Goal: Task Accomplishment & Management: Use online tool/utility

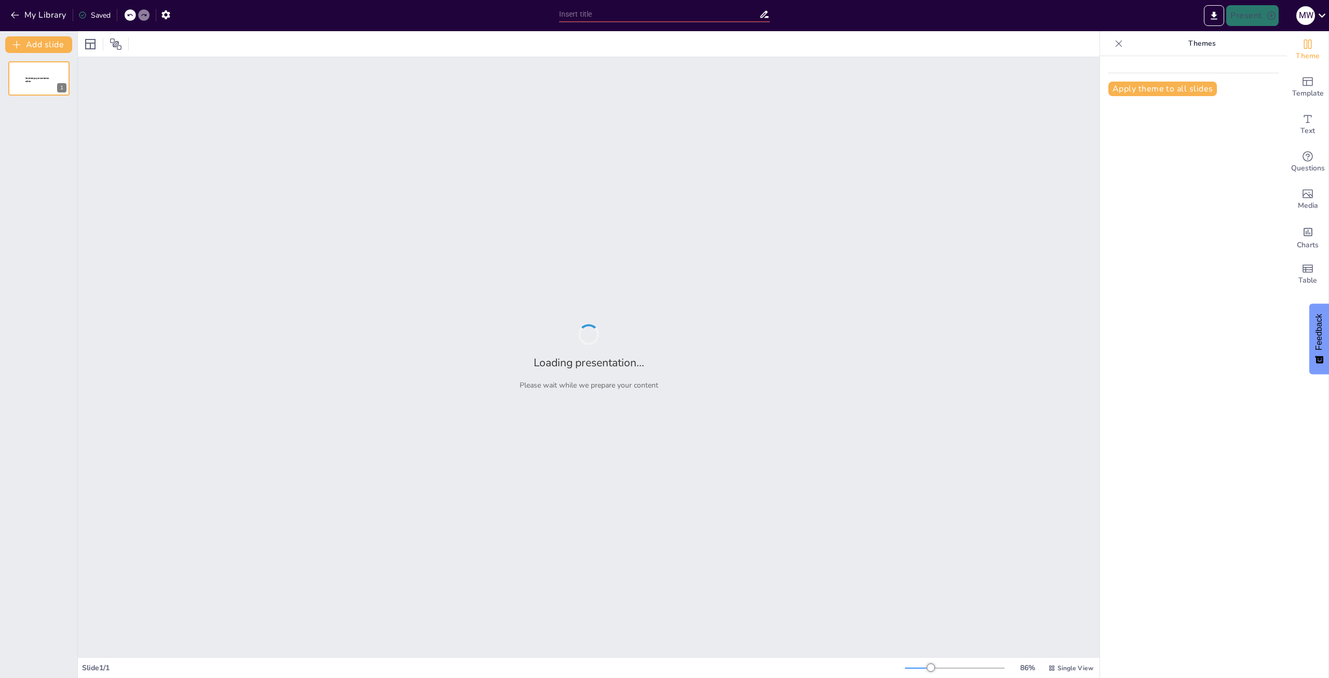
type input "Exchange SE 與 Exchange Server 2019 成本比較分析"
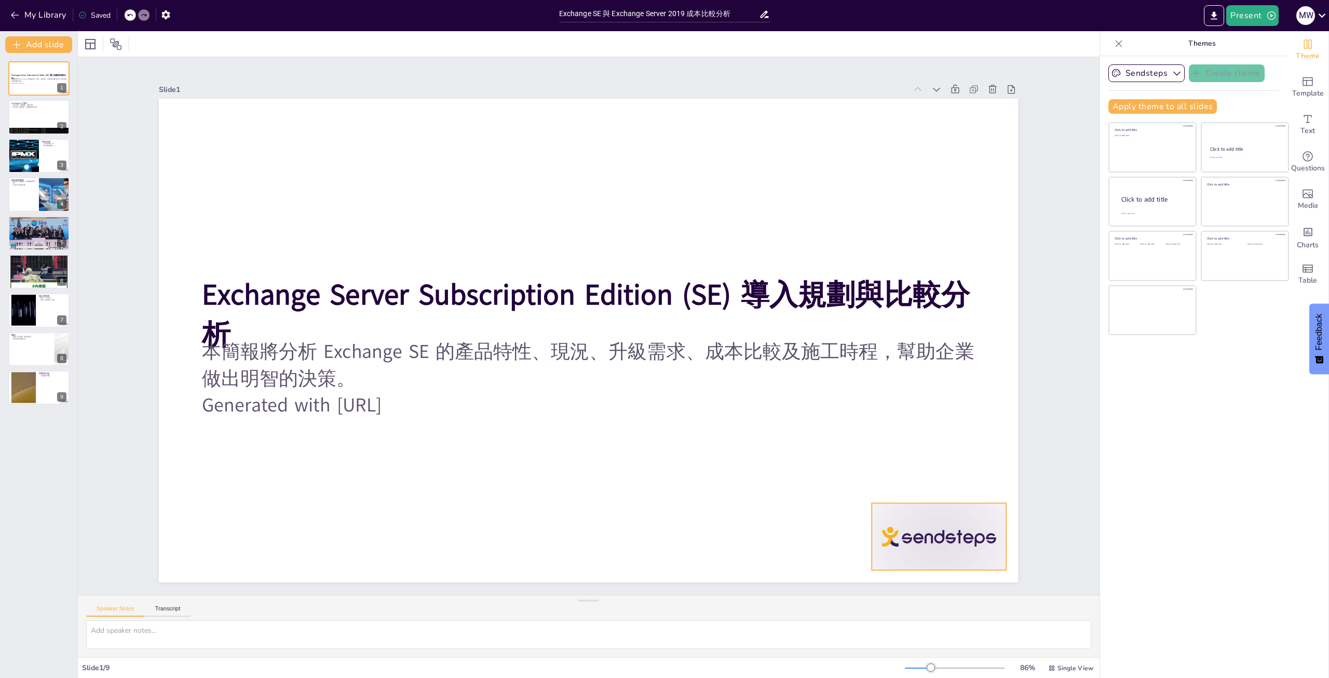
click at [898, 603] on div at bounding box center [823, 661] width 150 height 116
click at [941, 477] on icon at bounding box center [947, 481] width 12 height 12
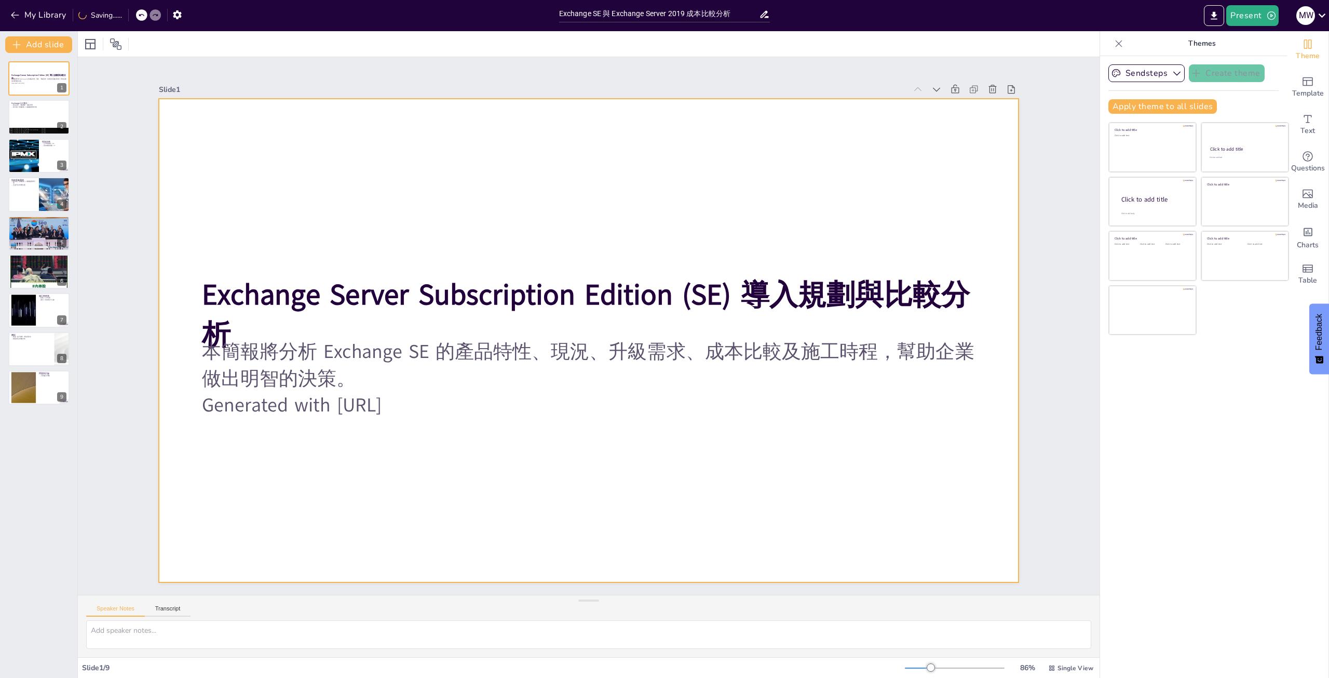
click at [751, 444] on div at bounding box center [578, 336] width 934 height 962
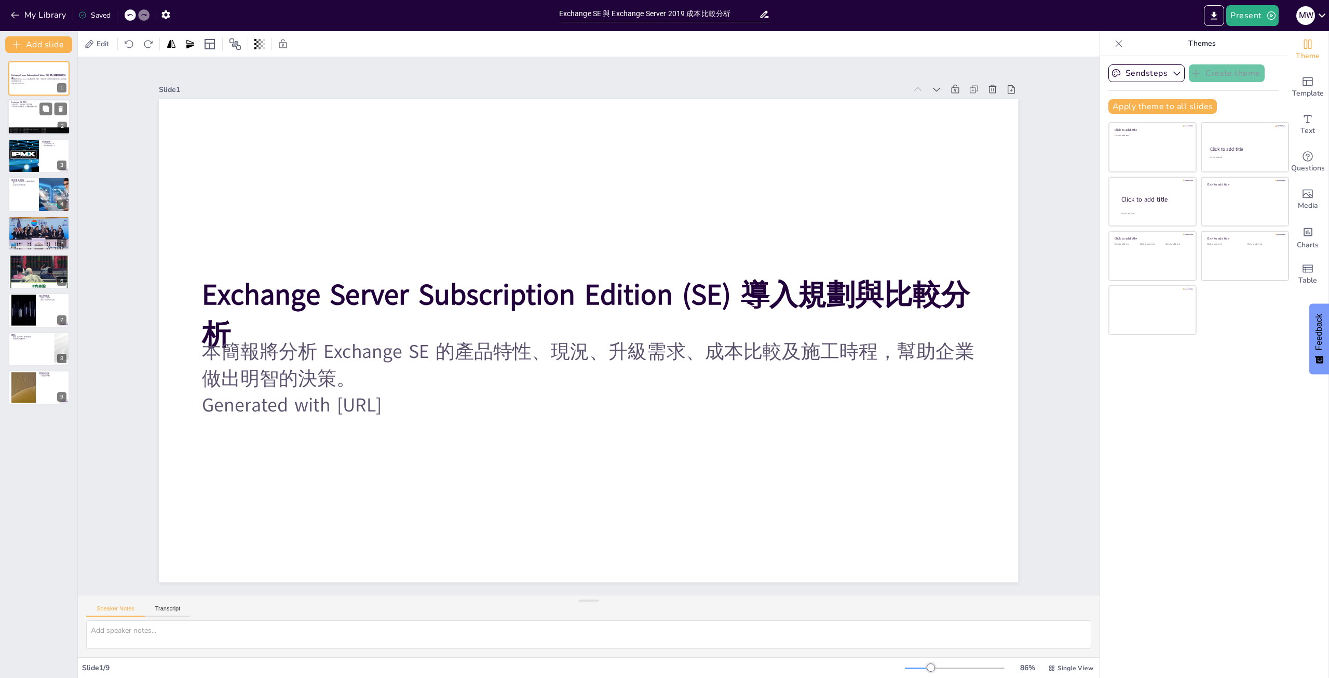
click at [28, 113] on div at bounding box center [39, 117] width 62 height 35
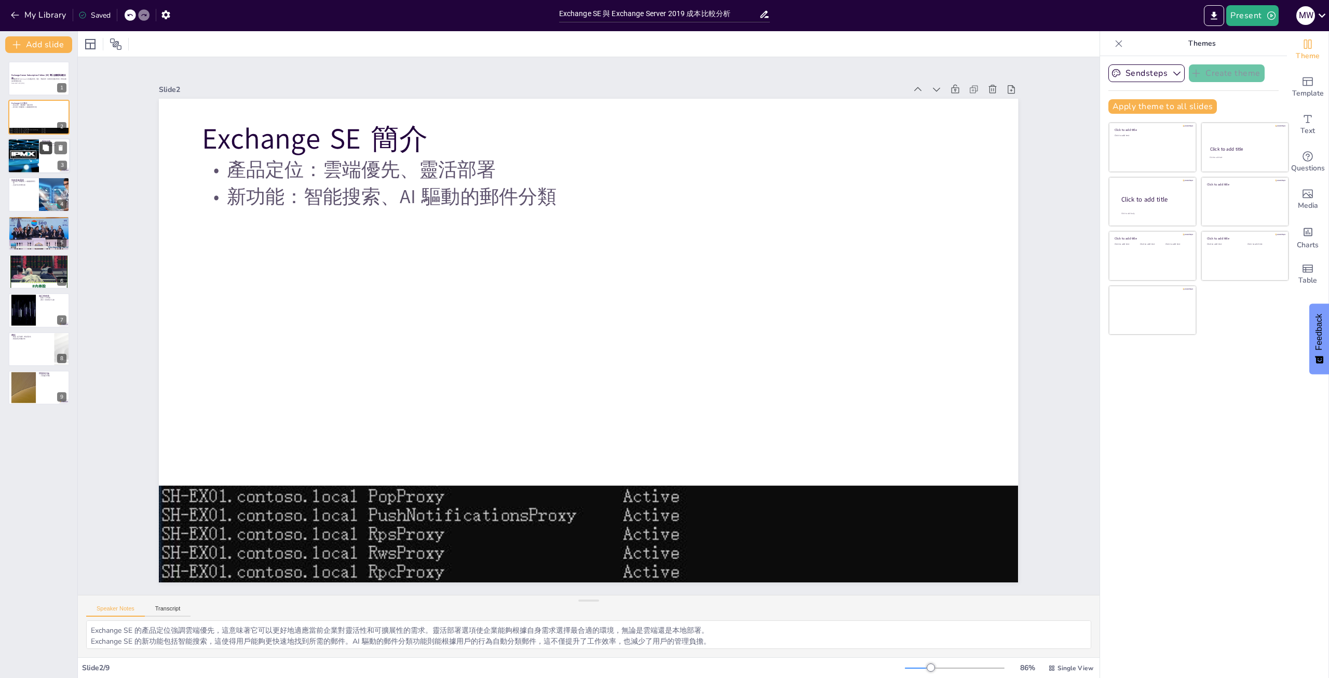
click at [45, 149] on icon at bounding box center [46, 147] width 6 height 6
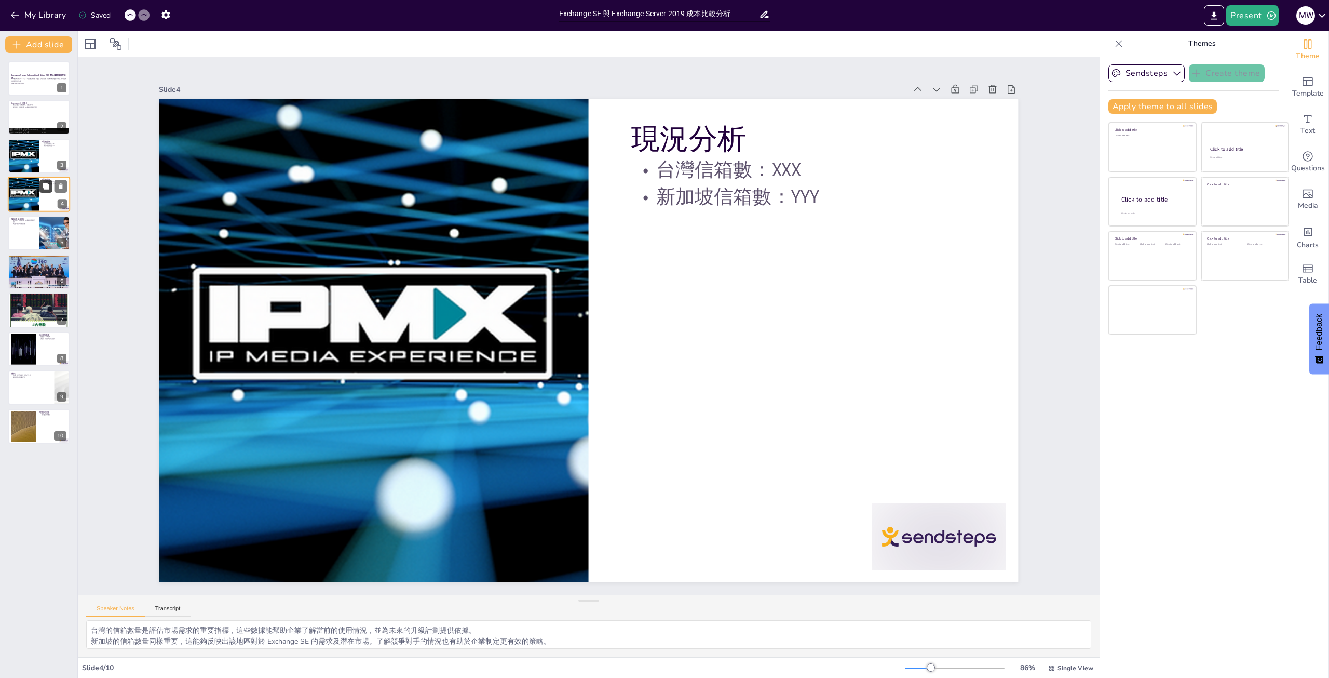
click at [40, 192] on button at bounding box center [45, 186] width 12 height 12
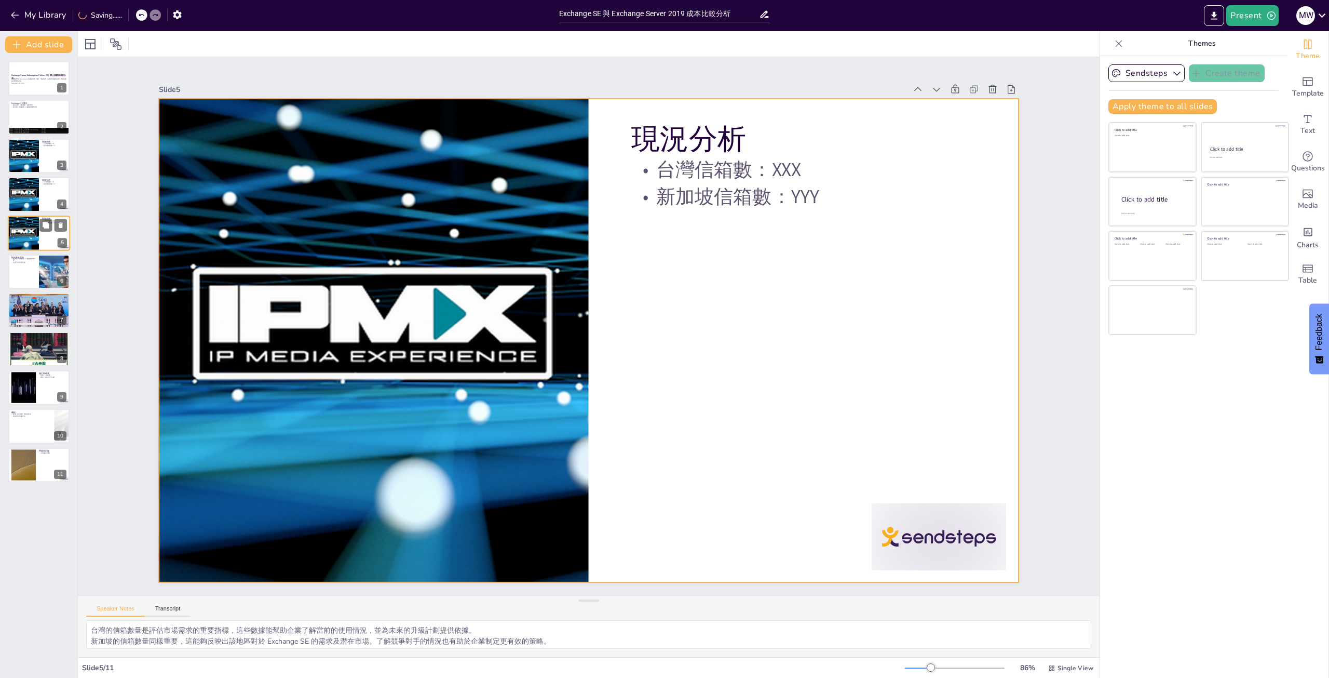
click at [41, 234] on div at bounding box center [39, 232] width 62 height 35
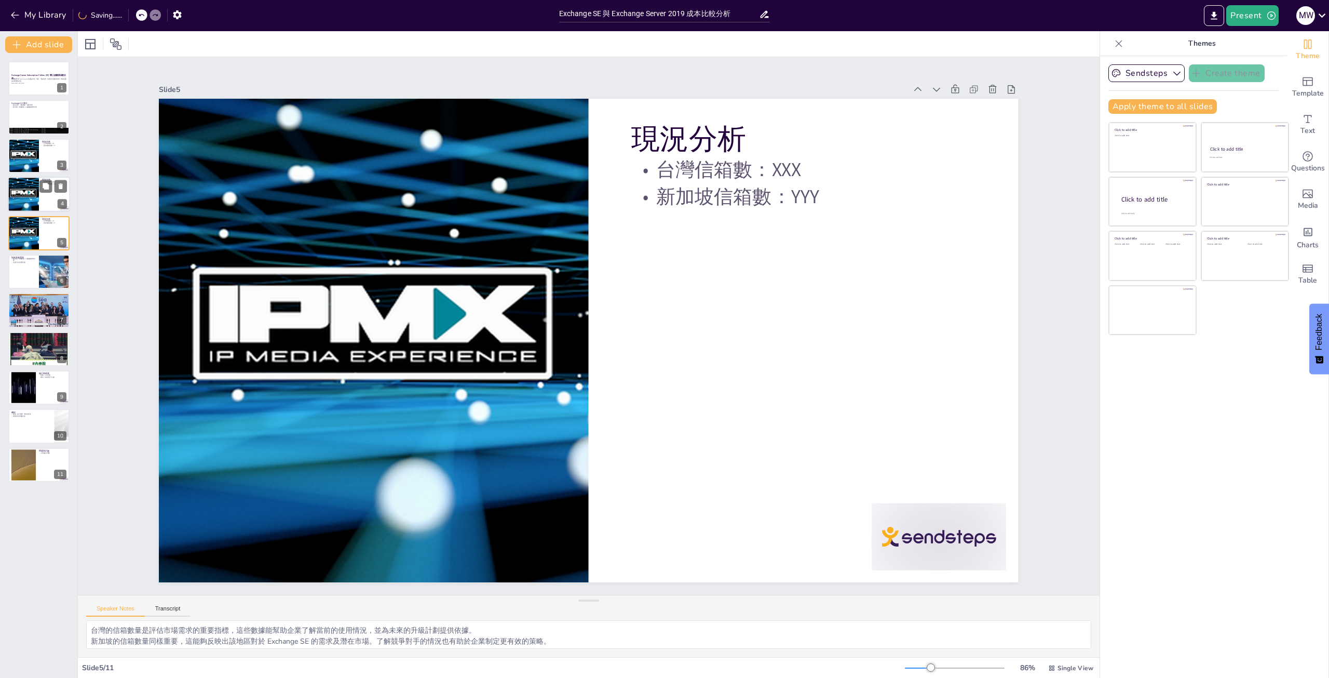
click at [28, 188] on div at bounding box center [23, 194] width 56 height 35
click at [62, 185] on icon at bounding box center [61, 186] width 4 height 6
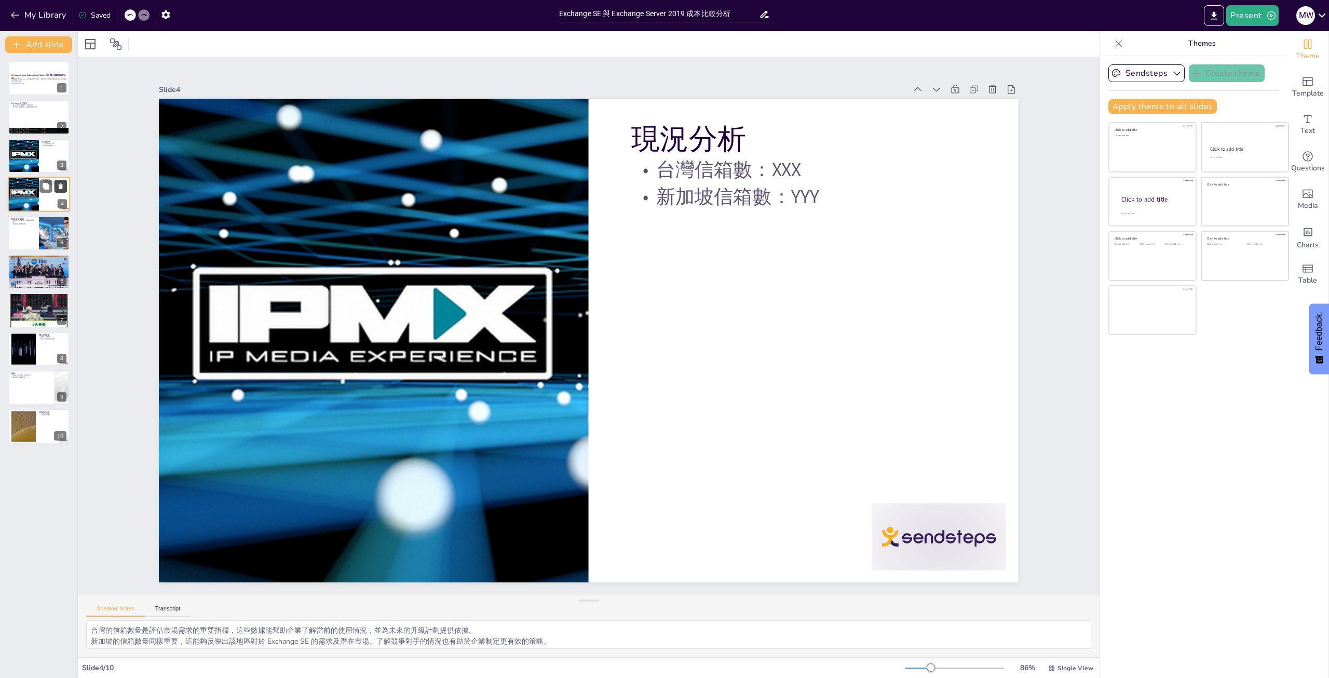
click at [62, 184] on icon at bounding box center [61, 186] width 4 height 6
type textarea "新功能的引入不僅提升了用戶的工作效率，還能減少管理上的負擔。智能搜索能夠快速找到所需郵件，而 AI 驅動的分類則能夠自動化許多繁瑣的任務。 支援多種平台的能力…"
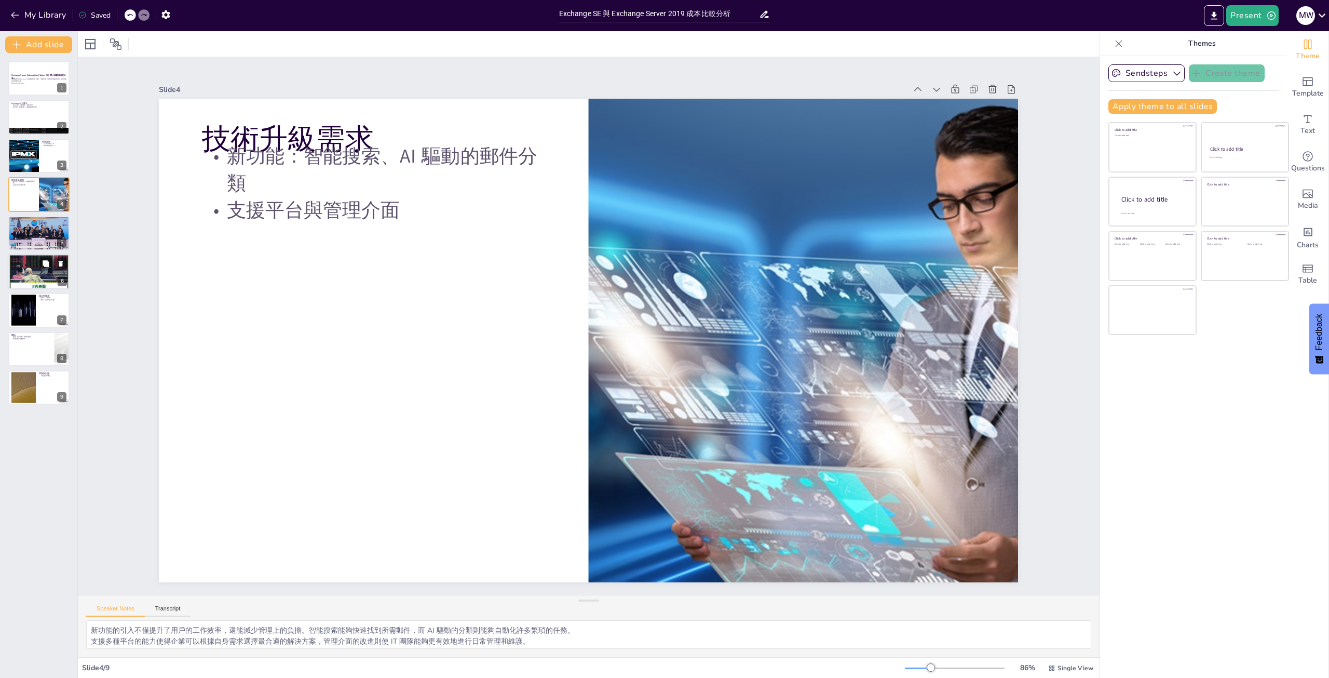
click at [28, 272] on div at bounding box center [39, 271] width 62 height 62
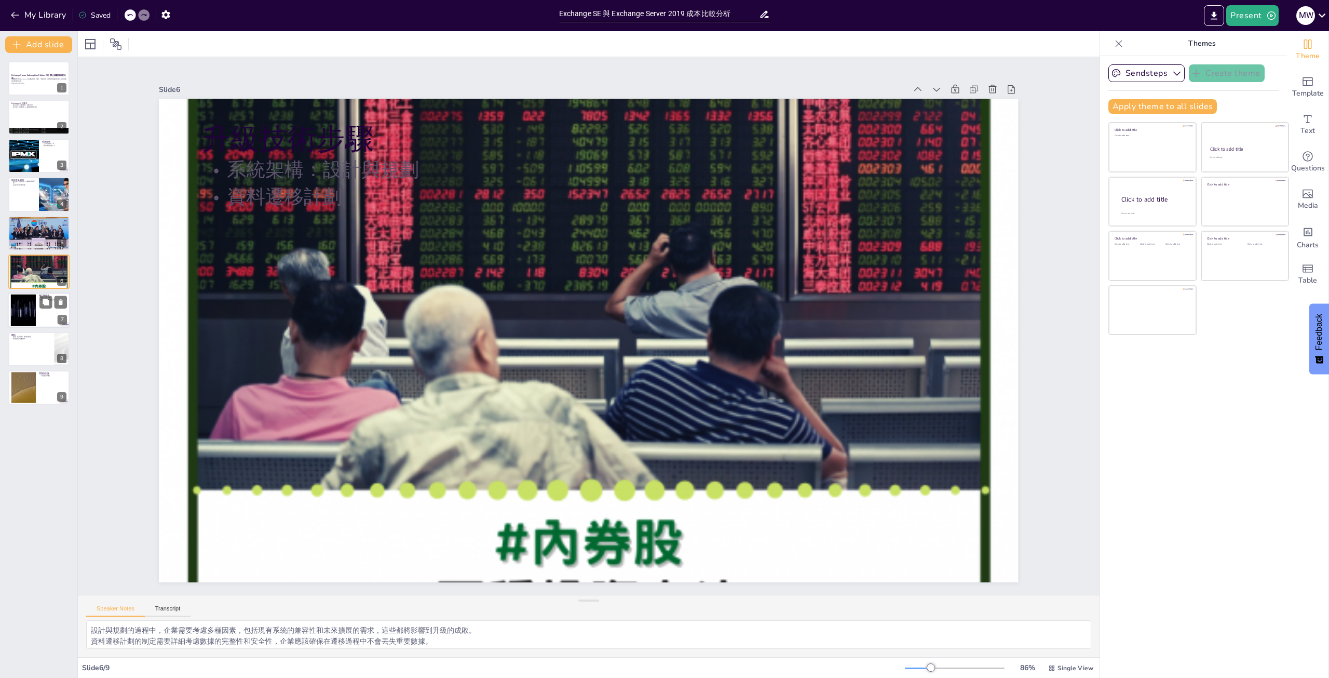
click at [32, 312] on div at bounding box center [23, 310] width 56 height 32
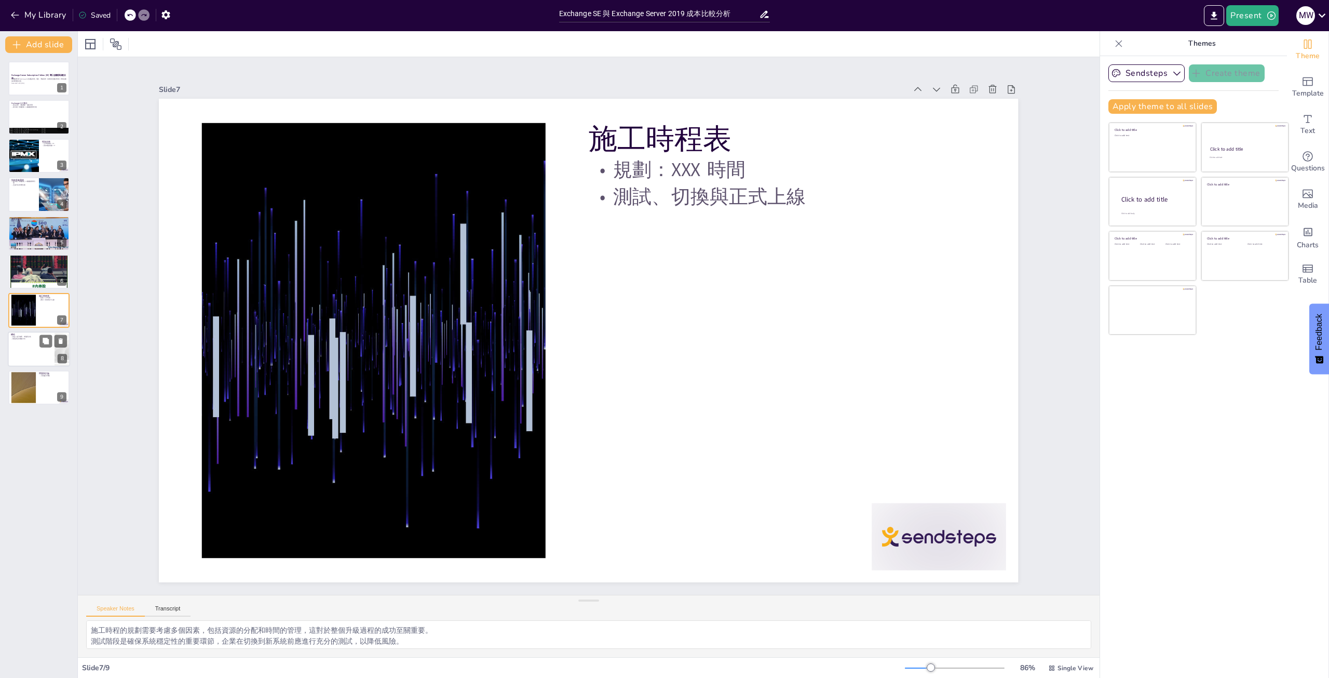
click at [35, 346] on div at bounding box center [39, 348] width 62 height 35
type textarea "升級至 Exchange SE 的效益顯而易見，提升效率和增強安全性將是企業在當前競爭環境中生存和發展的關鍵。 在進行升級時，企業必須全面評估可能的風險，並制…"
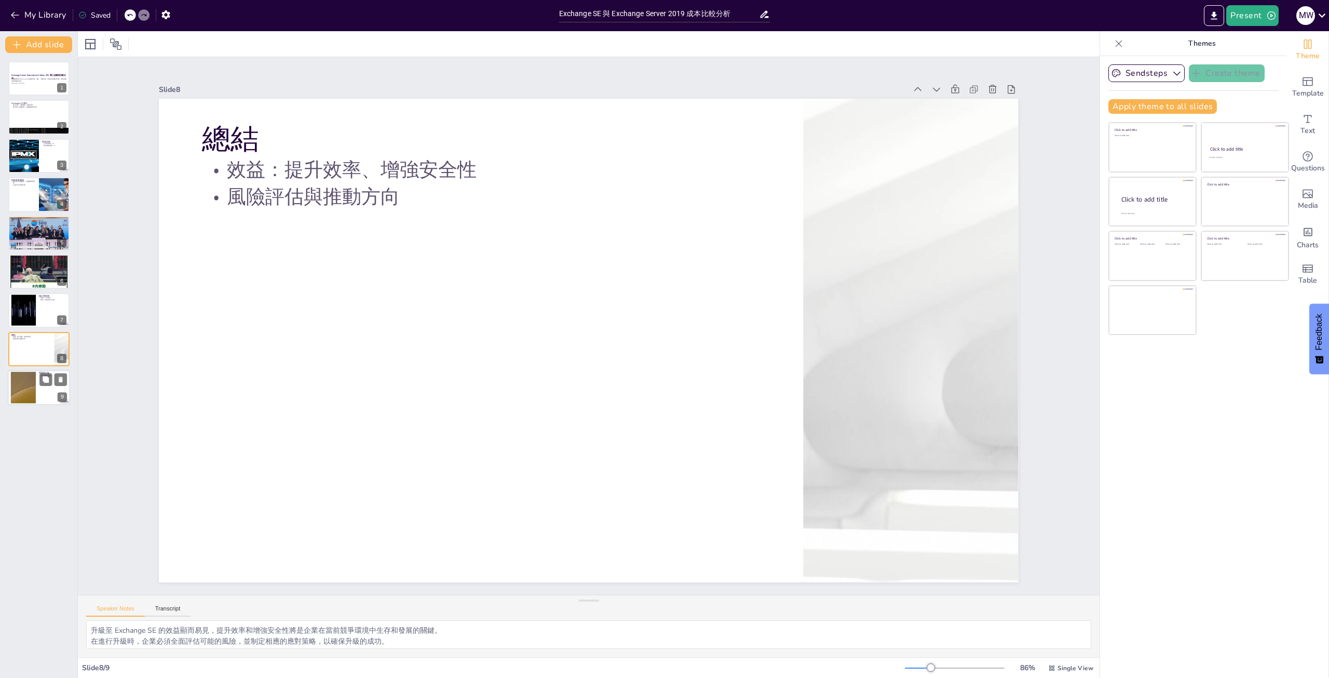
click at [32, 385] on div at bounding box center [23, 388] width 56 height 32
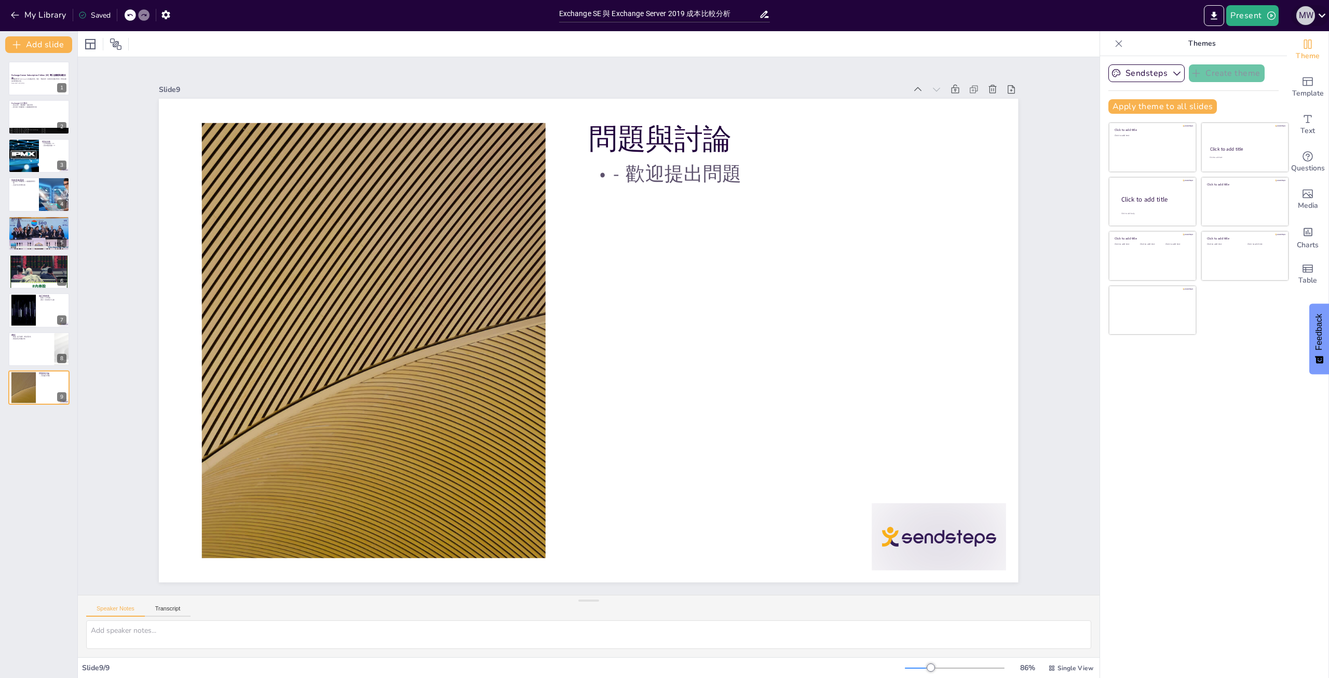
click at [1303, 17] on div "M W" at bounding box center [1306, 15] width 19 height 19
click at [1251, 138] on p "Log out" at bounding box center [1249, 142] width 22 height 9
